Goal: Information Seeking & Learning: Learn about a topic

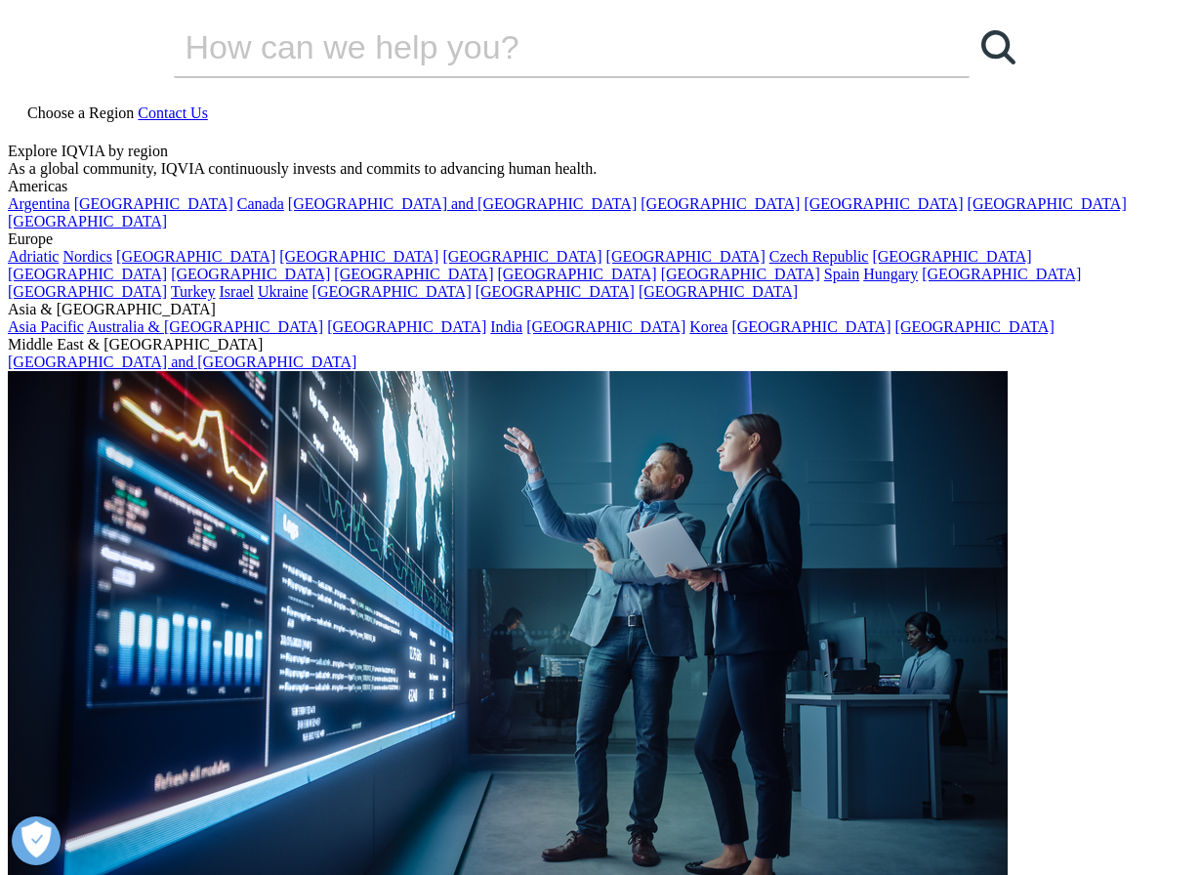
click at [23, 122] on icon at bounding box center [16, 130] width 16 height 17
click at [744, 76] on input "Search" at bounding box center [544, 47] width 740 height 59
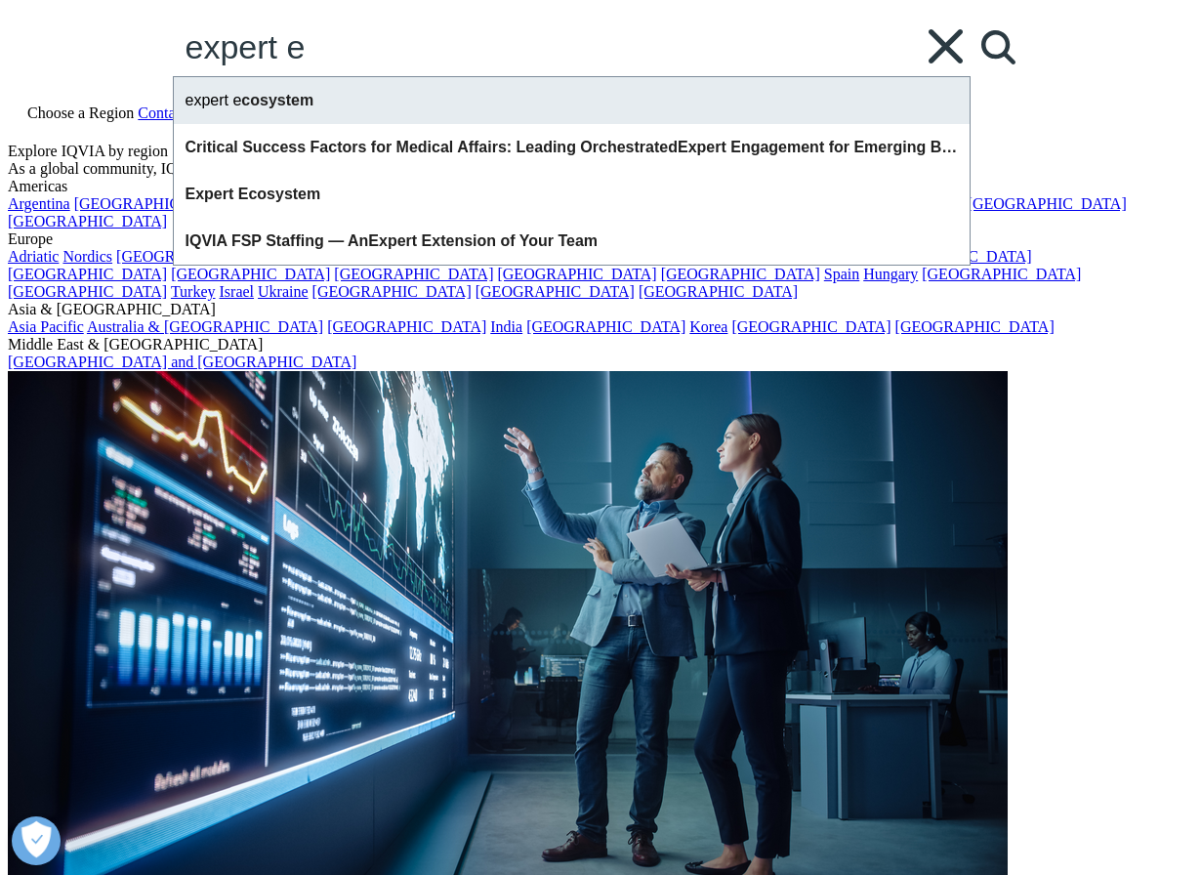
type input "expert e"
click at [692, 124] on div "expert e cosystem" at bounding box center [572, 100] width 796 height 47
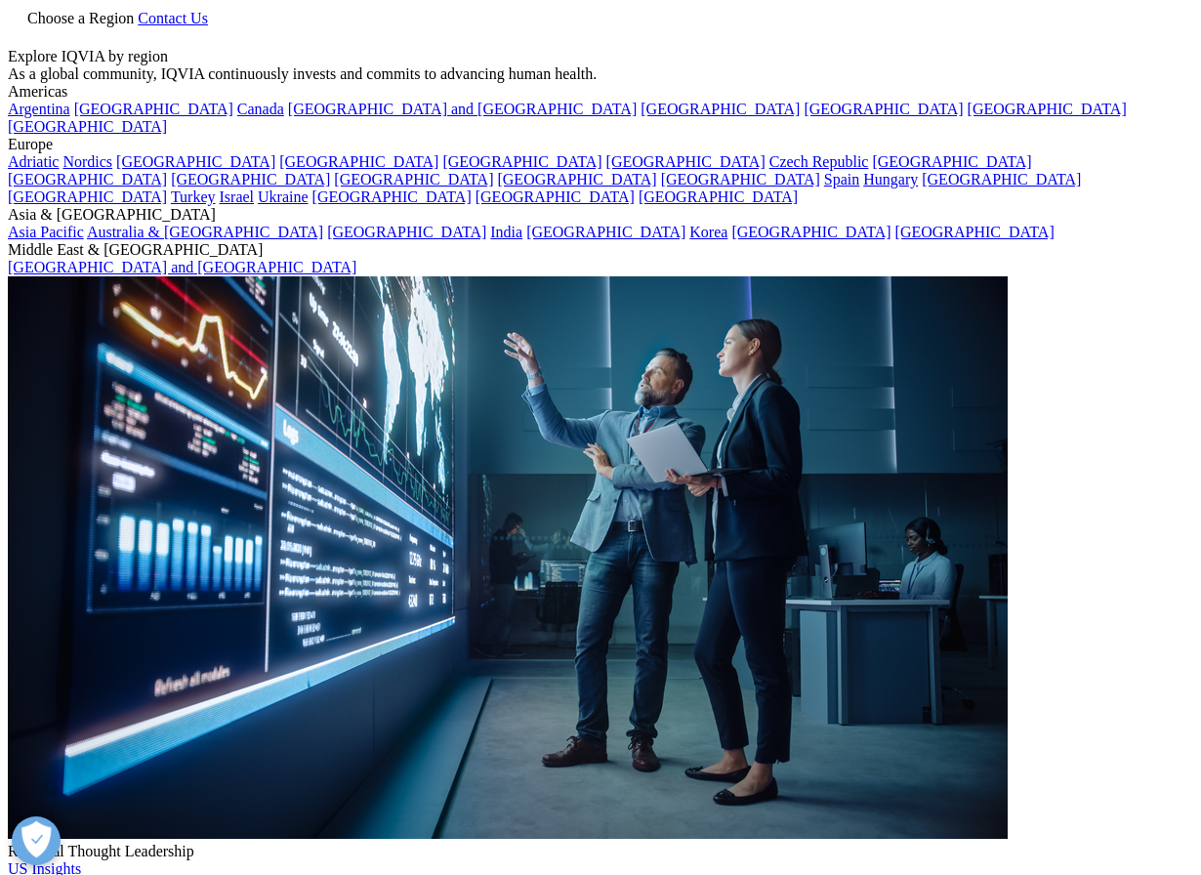
type input "expert ecosystem"
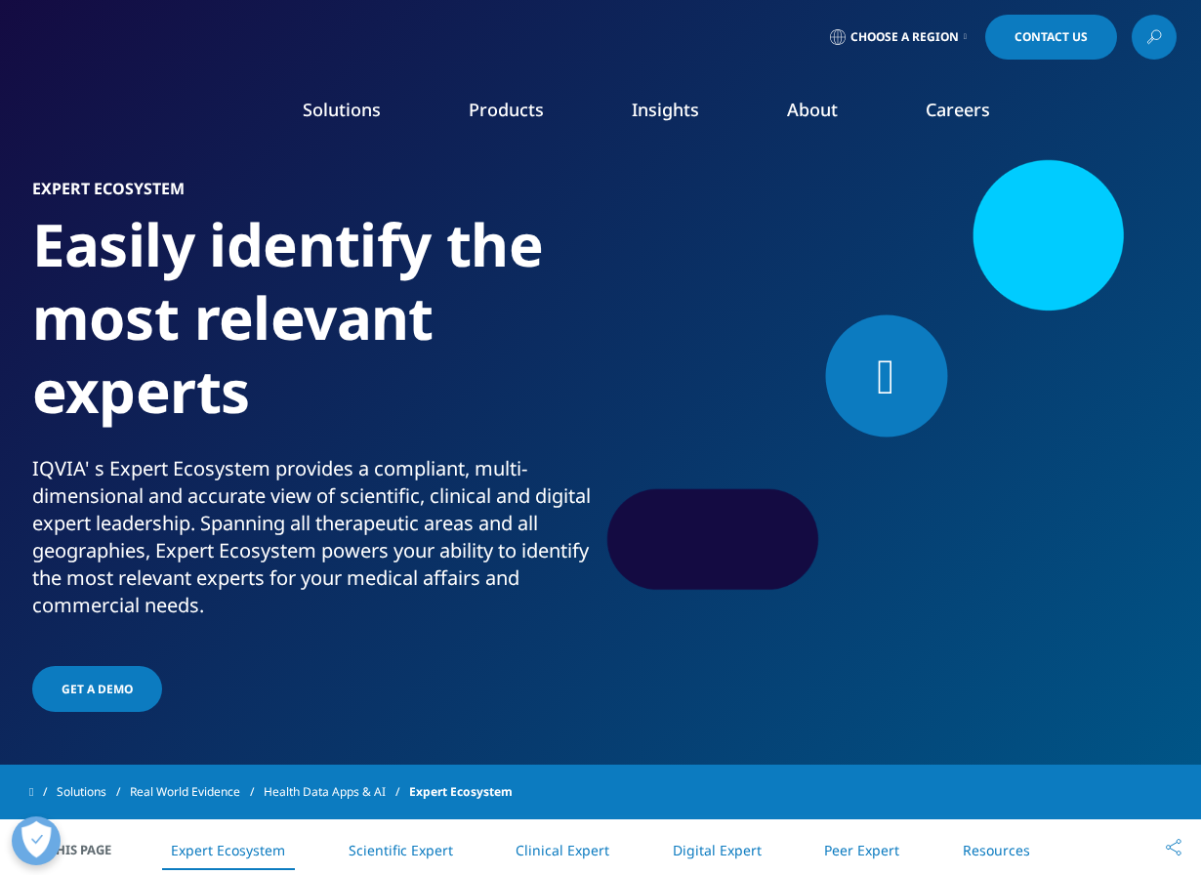
click at [852, 374] on div at bounding box center [886, 376] width 122 height 122
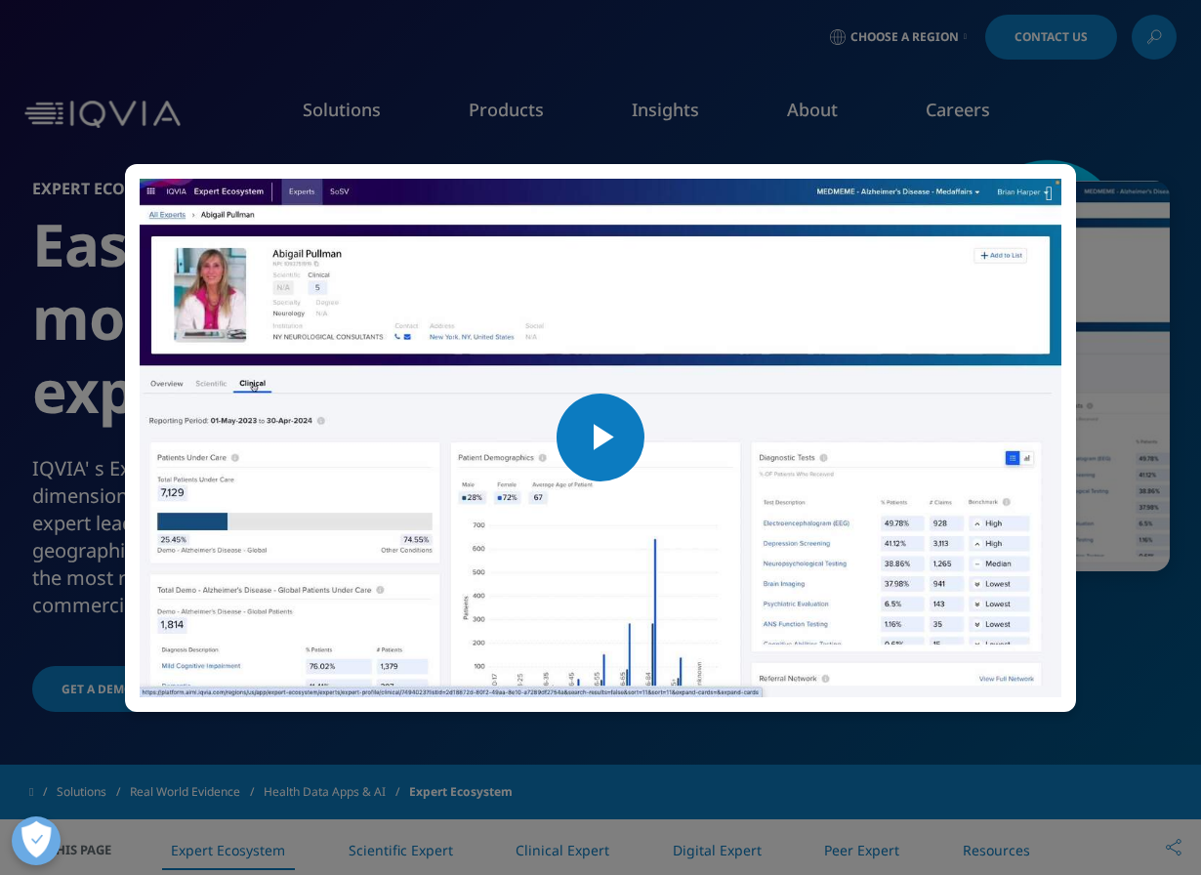
click at [601, 438] on span "Video Player" at bounding box center [601, 438] width 0 height 0
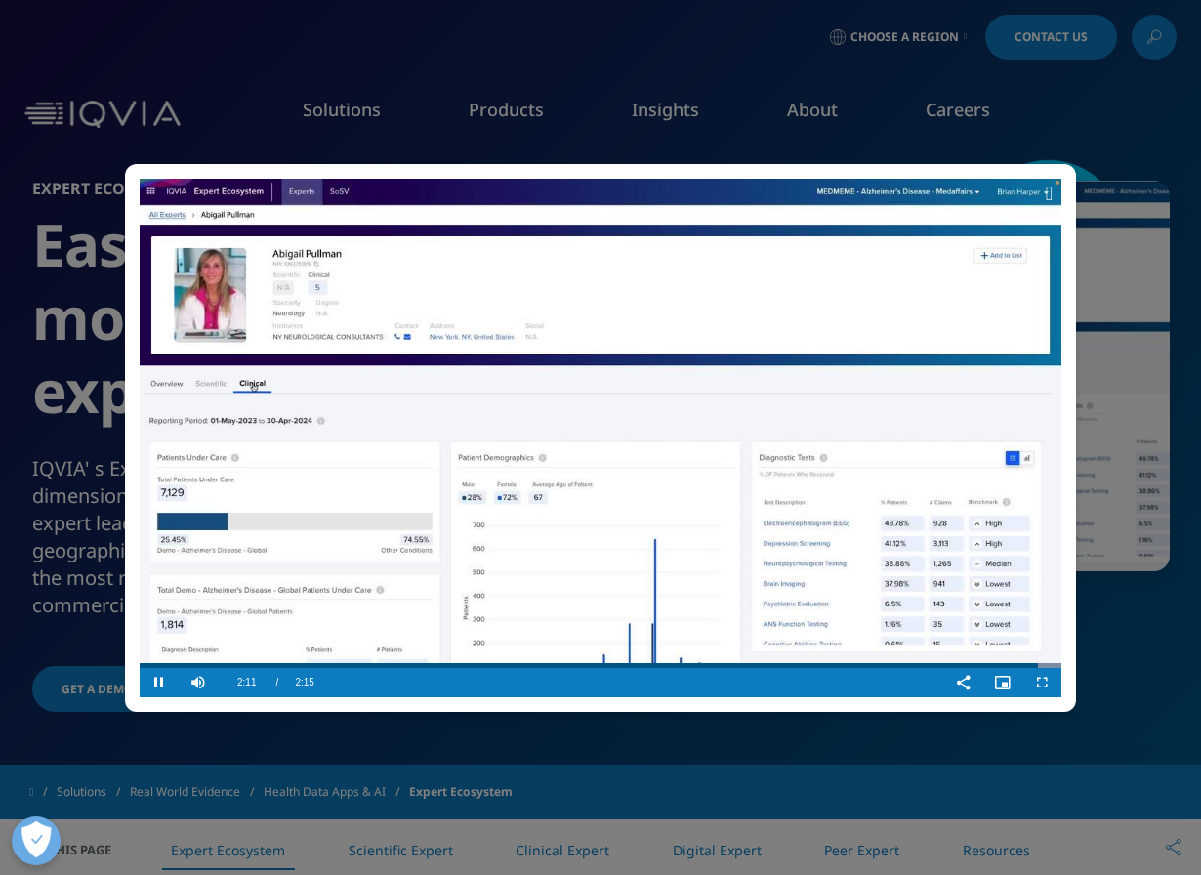
click at [613, 406] on video "Video Player" at bounding box center [601, 438] width 922 height 519
